Goal: Check status

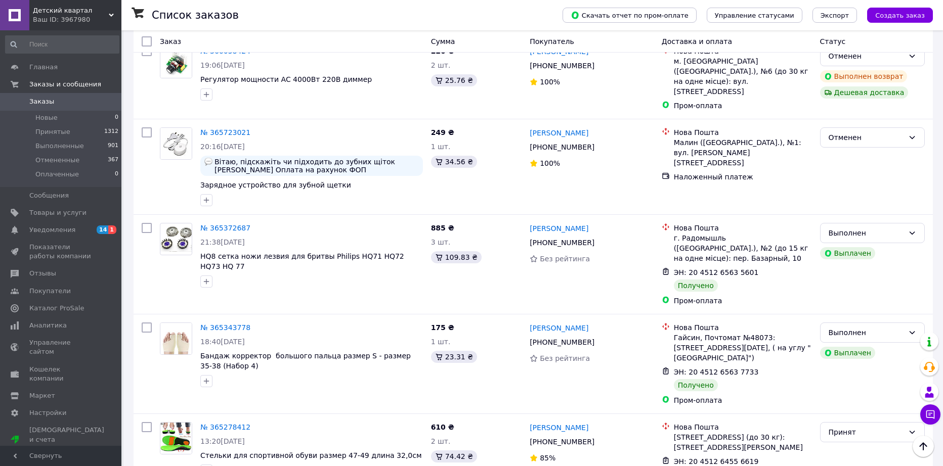
scroll to position [657, 0]
